Goal: Task Accomplishment & Management: Use online tool/utility

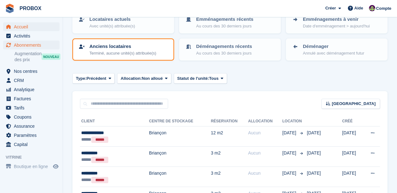
scroll to position [48, 0]
click at [21, 26] on span "Accueil" at bounding box center [33, 26] width 38 height 9
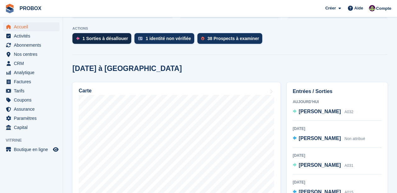
scroll to position [174, 0]
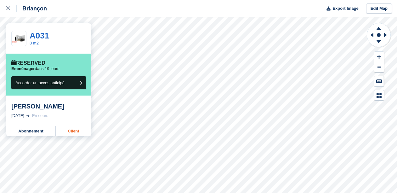
click at [72, 131] on link "Client" at bounding box center [74, 131] width 36 height 10
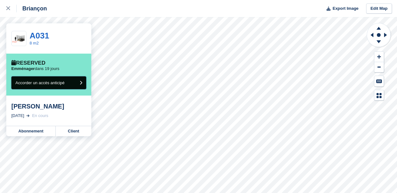
click at [69, 81] on button "Accorder un accès anticipé" at bounding box center [48, 82] width 75 height 13
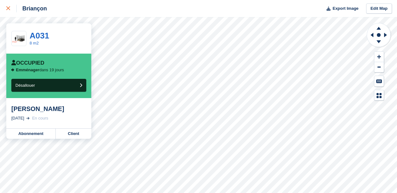
click at [8, 7] on icon at bounding box center [8, 8] width 4 height 4
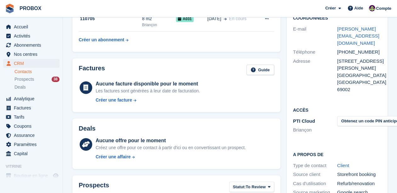
scroll to position [62, 0]
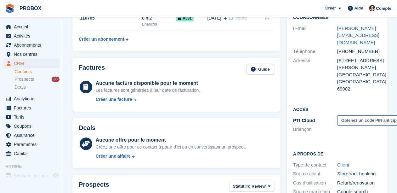
click at [356, 115] on button "Obtenez un code PIN anticipé" at bounding box center [370, 120] width 66 height 10
click at [356, 118] on icon at bounding box center [353, 120] width 5 height 5
drag, startPoint x: 353, startPoint y: 114, endPoint x: 338, endPoint y: 114, distance: 15.4
click at [338, 117] on span "144586" at bounding box center [345, 119] width 16 height 5
copy span "144586"
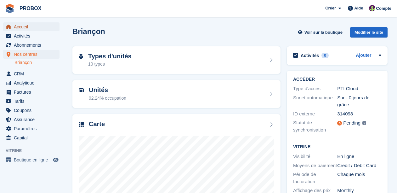
click at [18, 24] on span "Accueil" at bounding box center [33, 26] width 38 height 9
